Goal: Information Seeking & Learning: Obtain resource

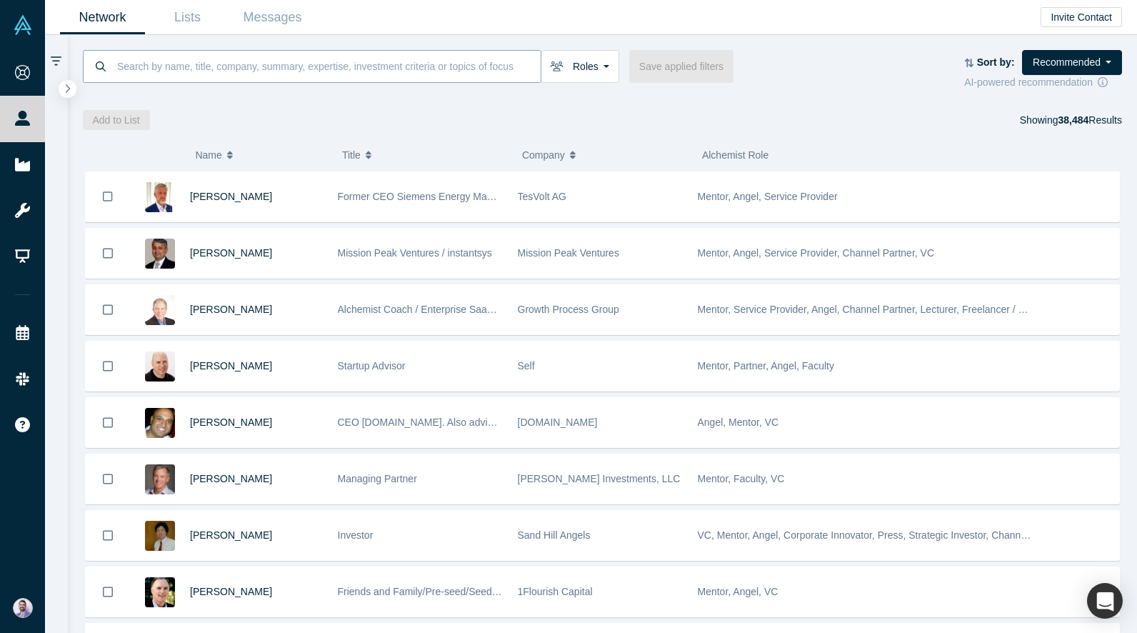
click at [417, 62] on input at bounding box center [328, 66] width 425 height 34
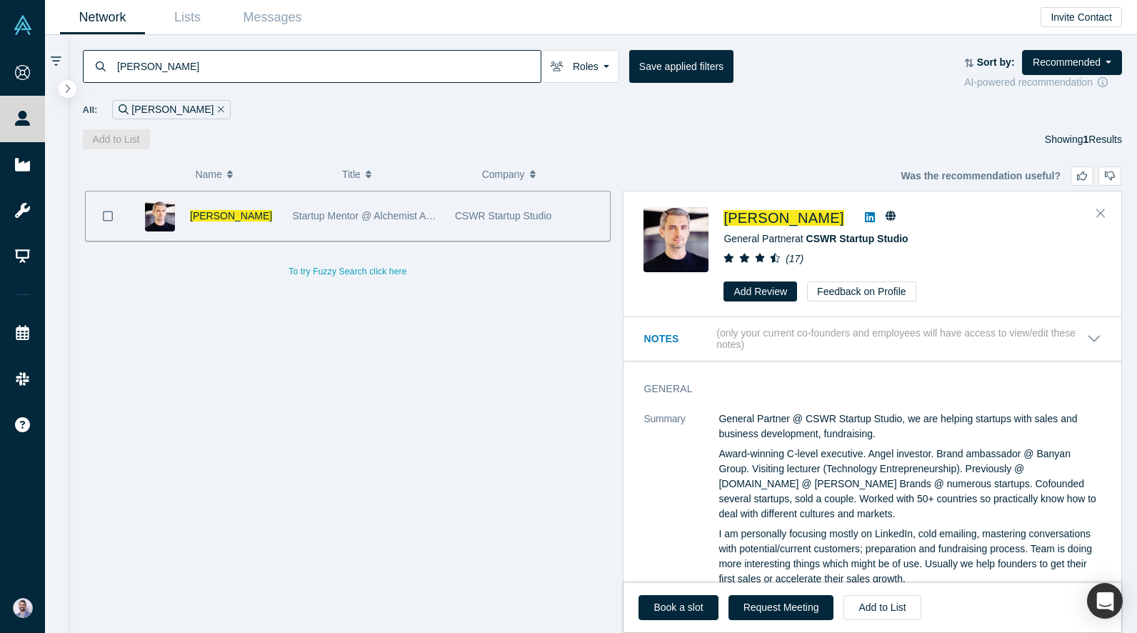
click at [628, 149] on div "( 0 ) Name Title Company Alchemist Role Alexey Ovsyannikov Startup Mentor @ Alc…" at bounding box center [603, 390] width 1070 height 483
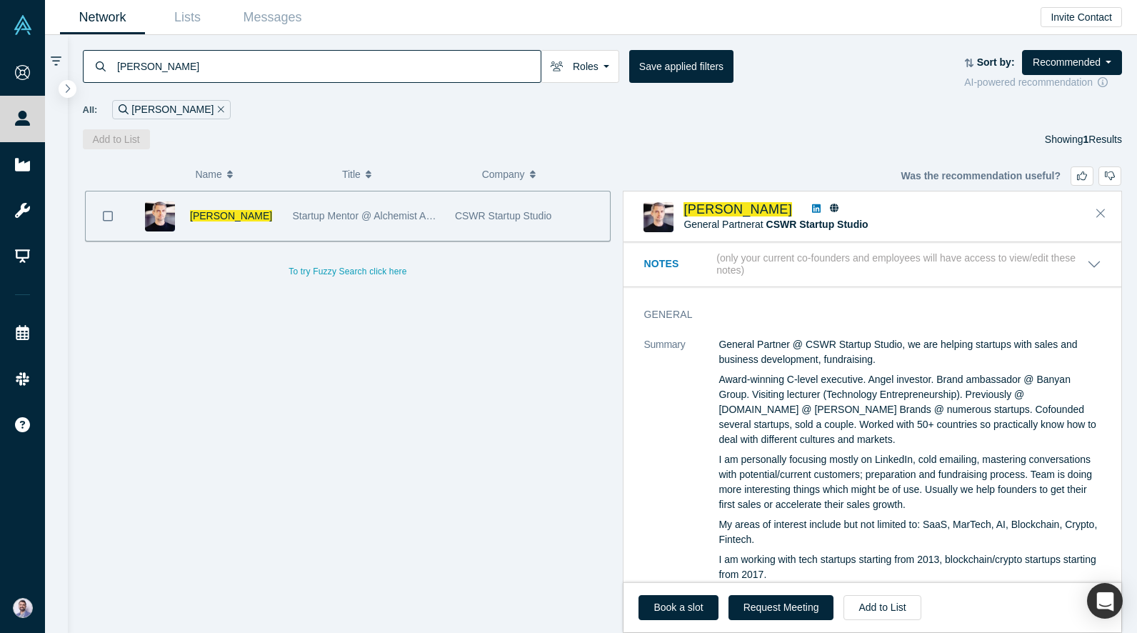
scroll to position [292, 0]
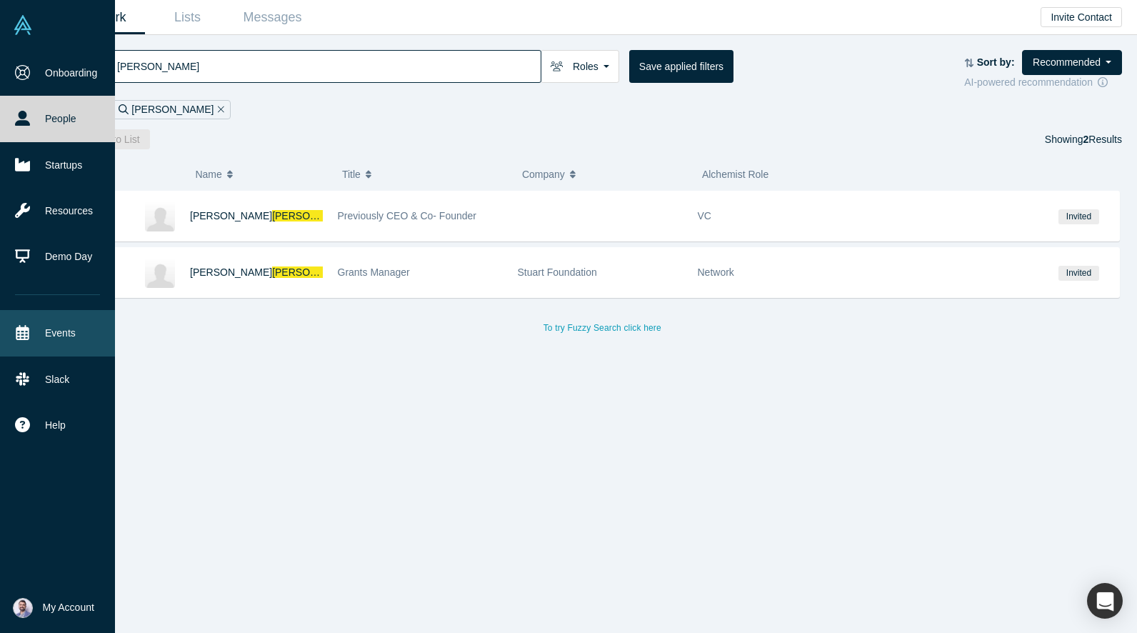
click at [55, 342] on link "Events" at bounding box center [57, 333] width 115 height 46
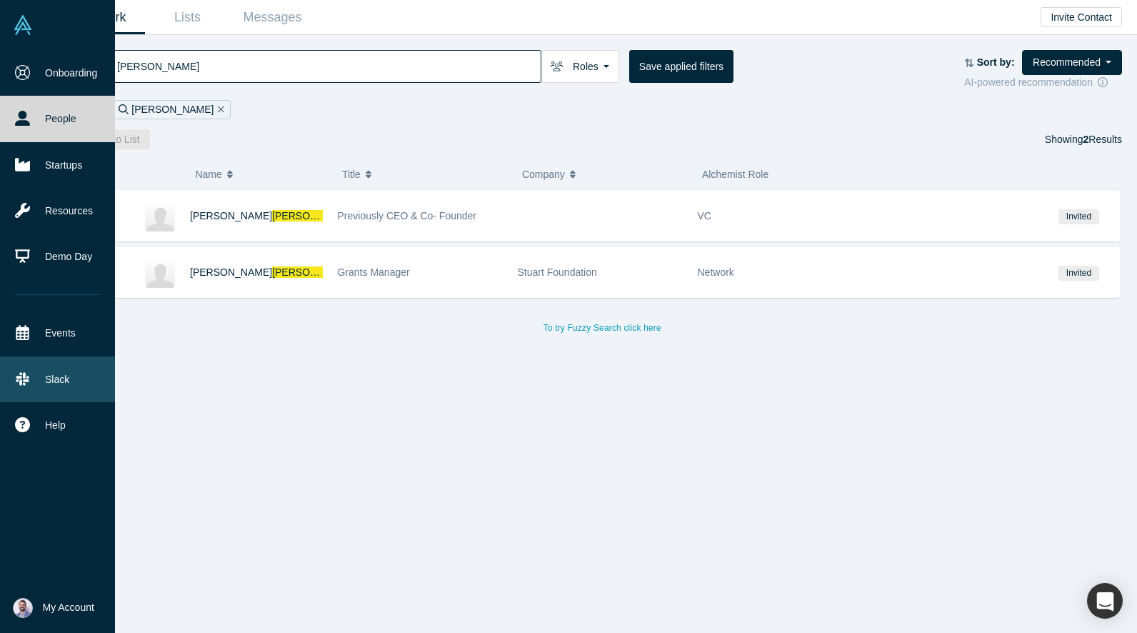
click at [53, 377] on link "Slack" at bounding box center [57, 379] width 115 height 46
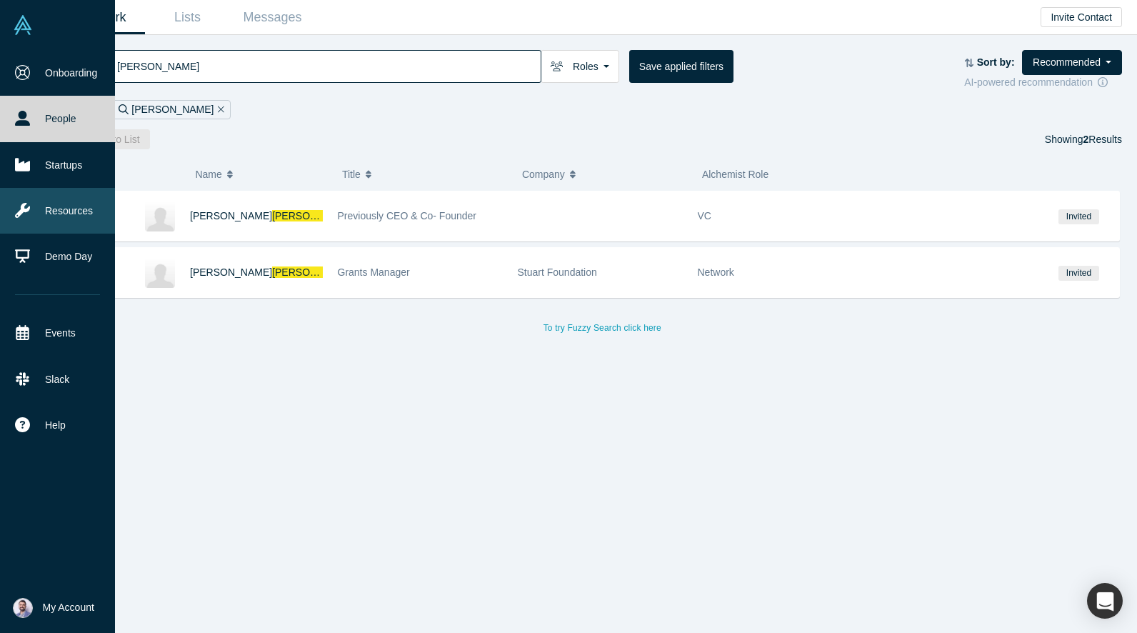
click at [55, 217] on link "Resources" at bounding box center [57, 211] width 115 height 46
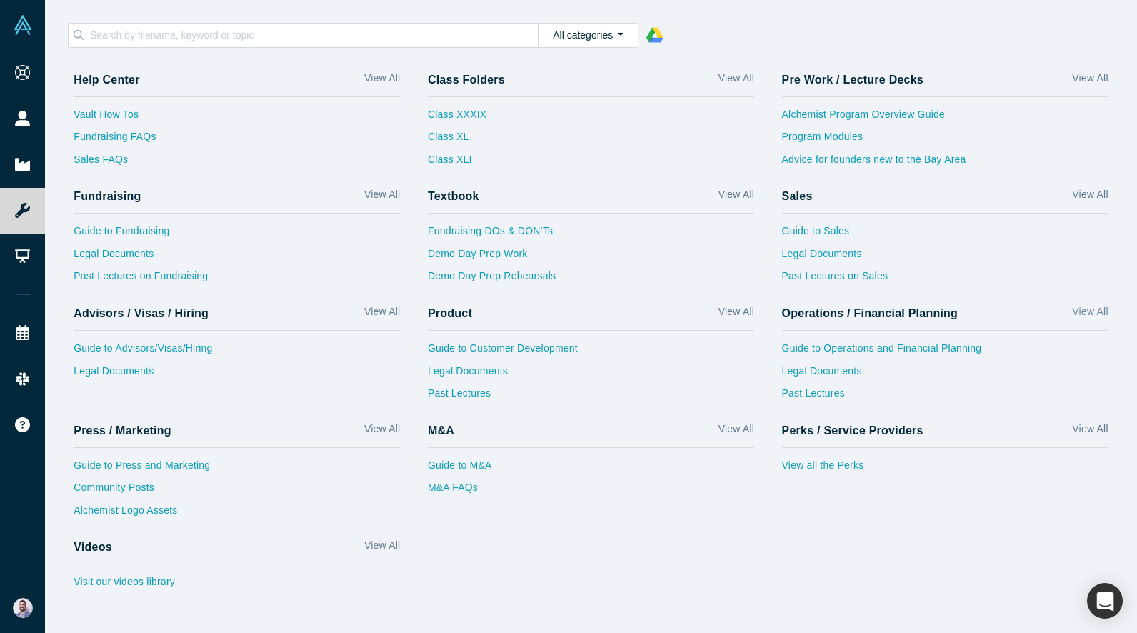
click at [1090, 318] on link "View All" at bounding box center [1090, 314] width 36 height 21
